Goal: Navigation & Orientation: Go to known website

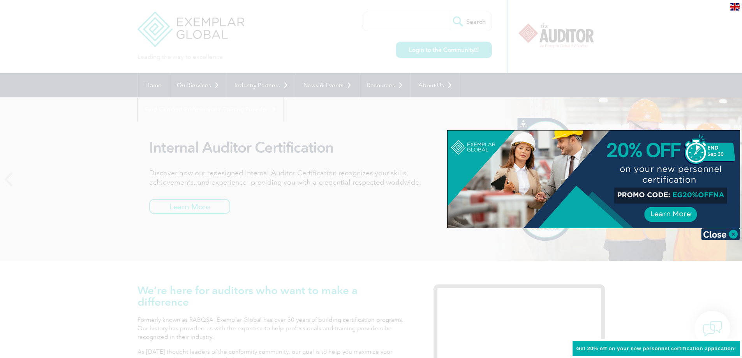
click at [269, 37] on div at bounding box center [371, 179] width 742 height 358
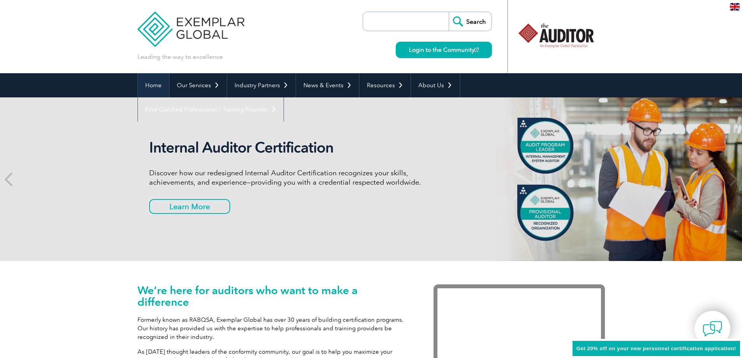
click at [143, 83] on link "Home" at bounding box center [153, 85] width 31 height 24
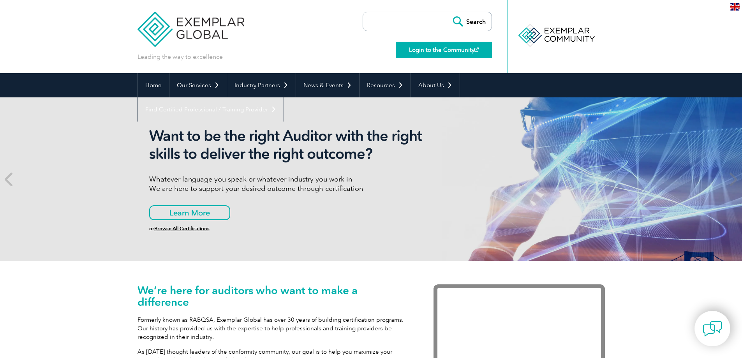
click at [425, 55] on link "Login to the Community" at bounding box center [444, 50] width 96 height 16
